Goal: Find specific page/section: Find specific page/section

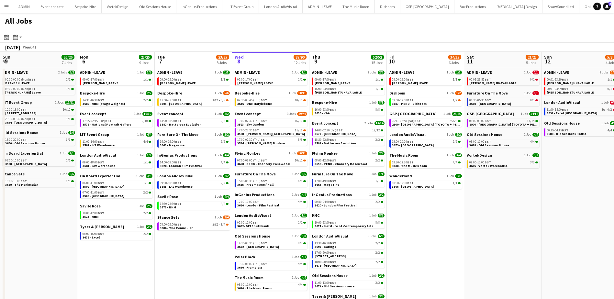
scroll to position [0, 155]
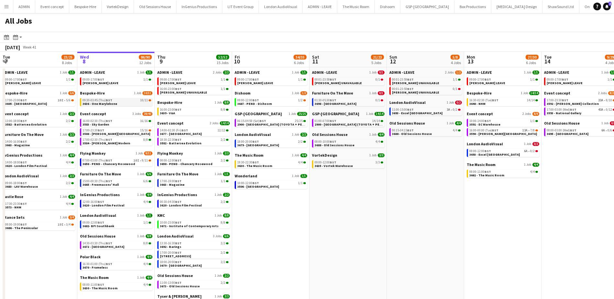
click at [124, 105] on link "09:30-03:45 (Thu) BST 10/11 3636 - One Marylebone" at bounding box center [117, 101] width 69 height 7
